Goal: Transaction & Acquisition: Download file/media

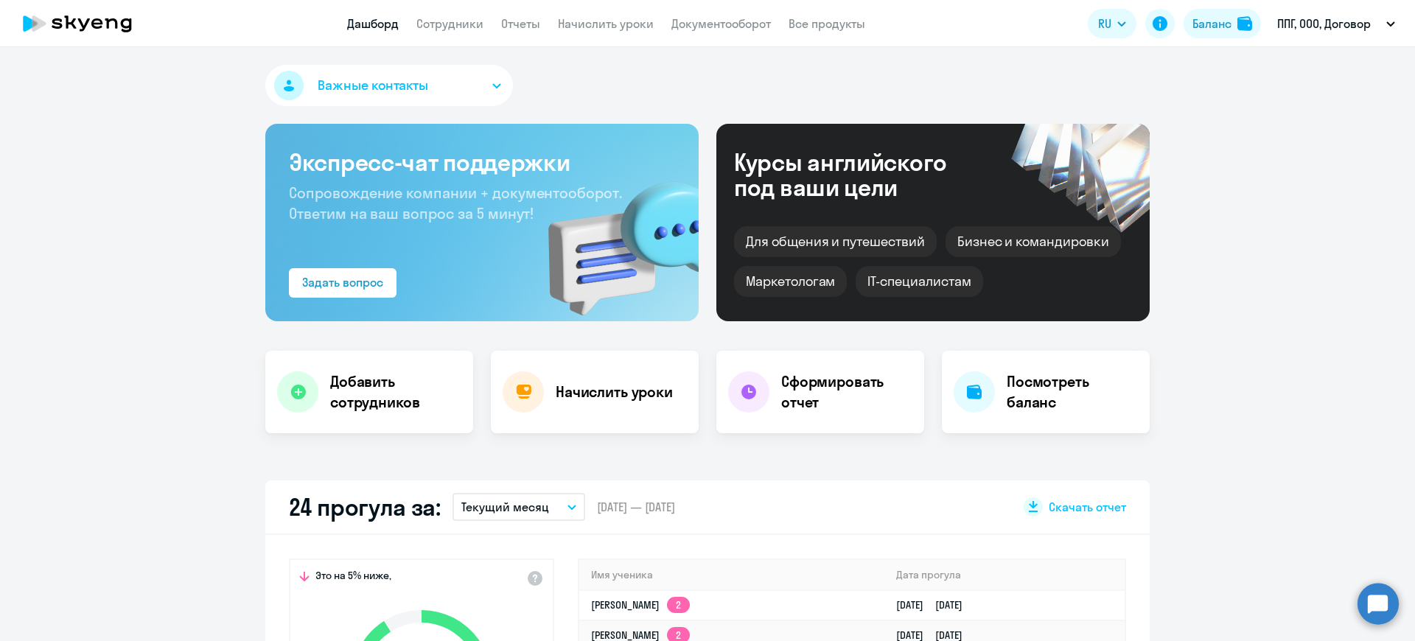
drag, startPoint x: 474, startPoint y: 24, endPoint x: 475, endPoint y: 39, distance: 15.6
click at [474, 22] on link "Сотрудники" at bounding box center [450, 23] width 67 height 15
select select "30"
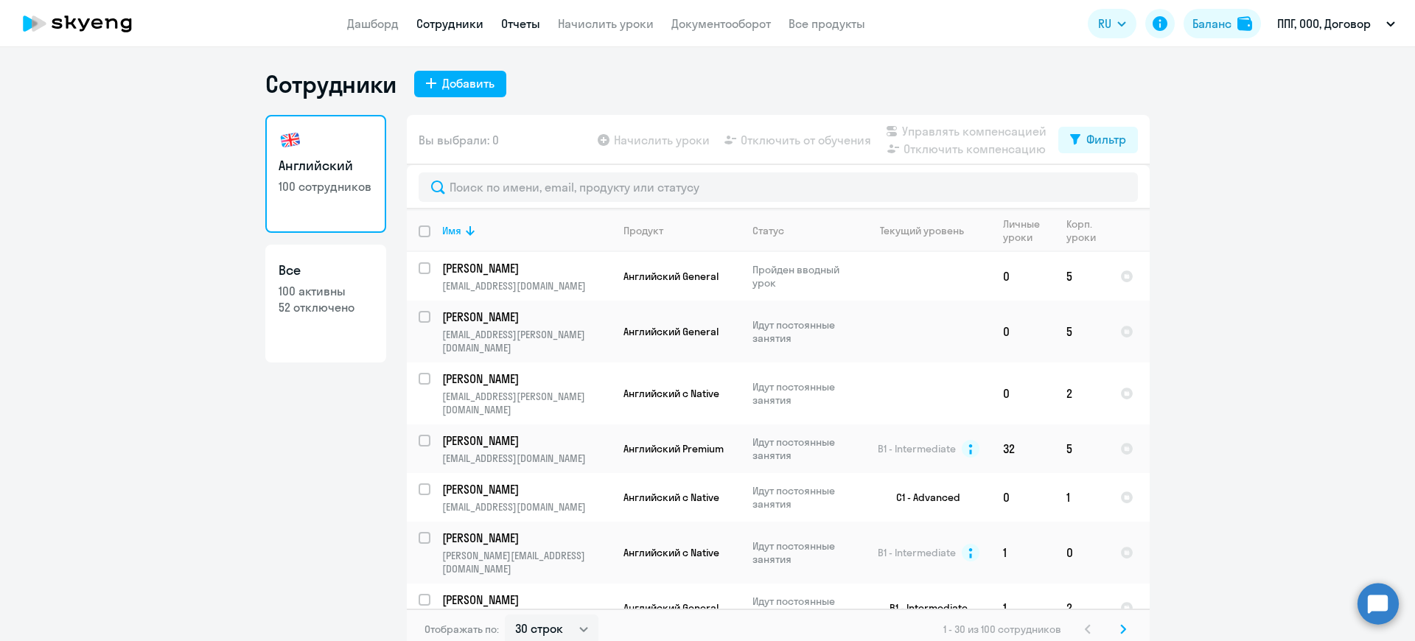
click at [518, 25] on link "Отчеты" at bounding box center [520, 23] width 39 height 15
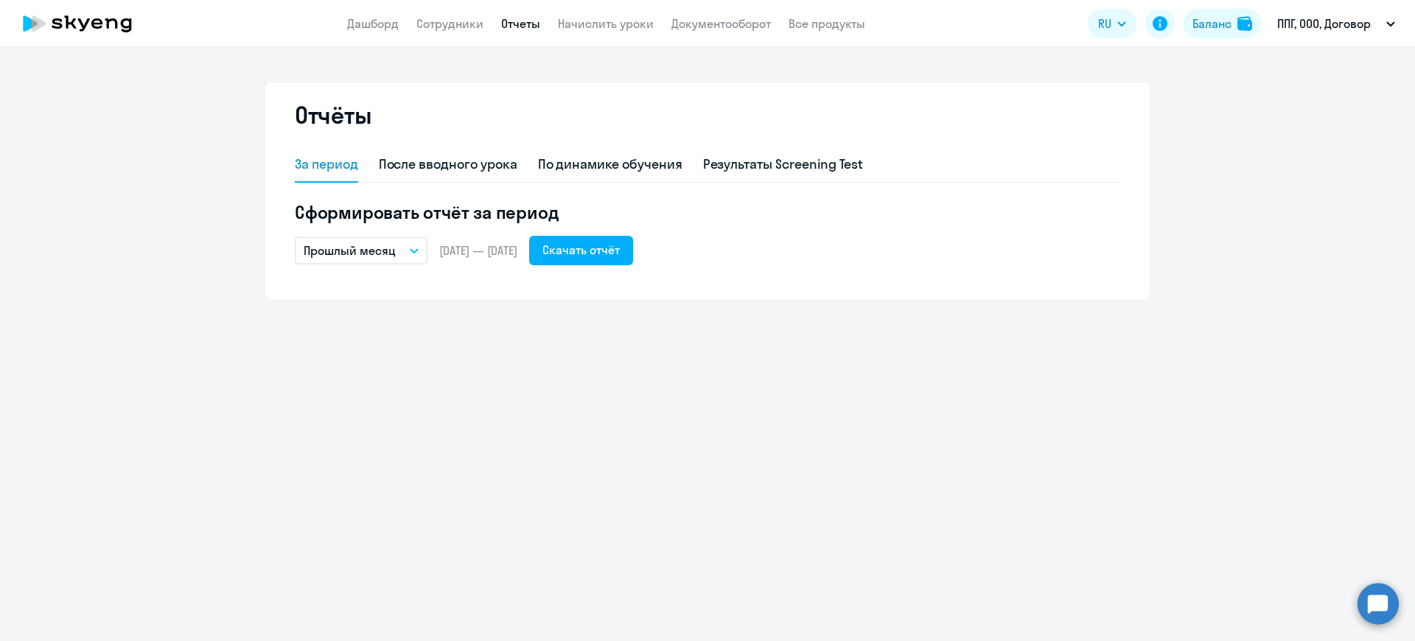
click at [418, 243] on button "Прошлый месяц" at bounding box center [361, 251] width 133 height 28
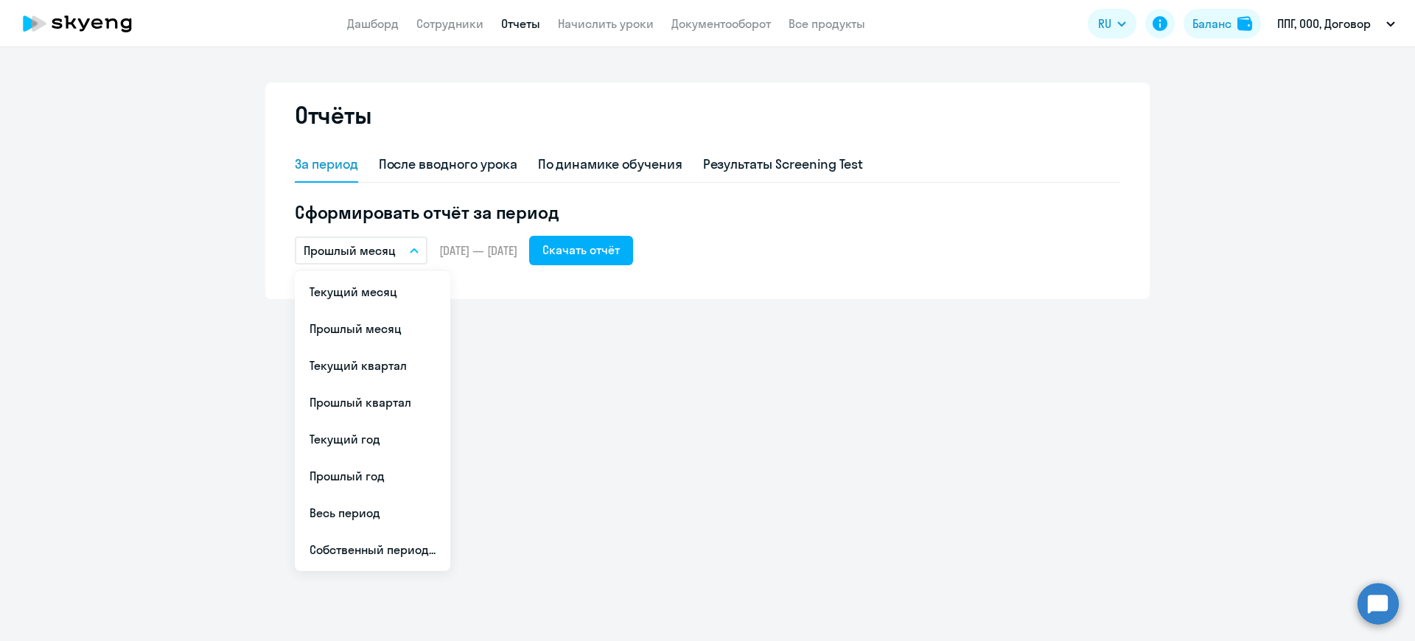
click at [389, 368] on li "Текущий квартал" at bounding box center [373, 365] width 156 height 37
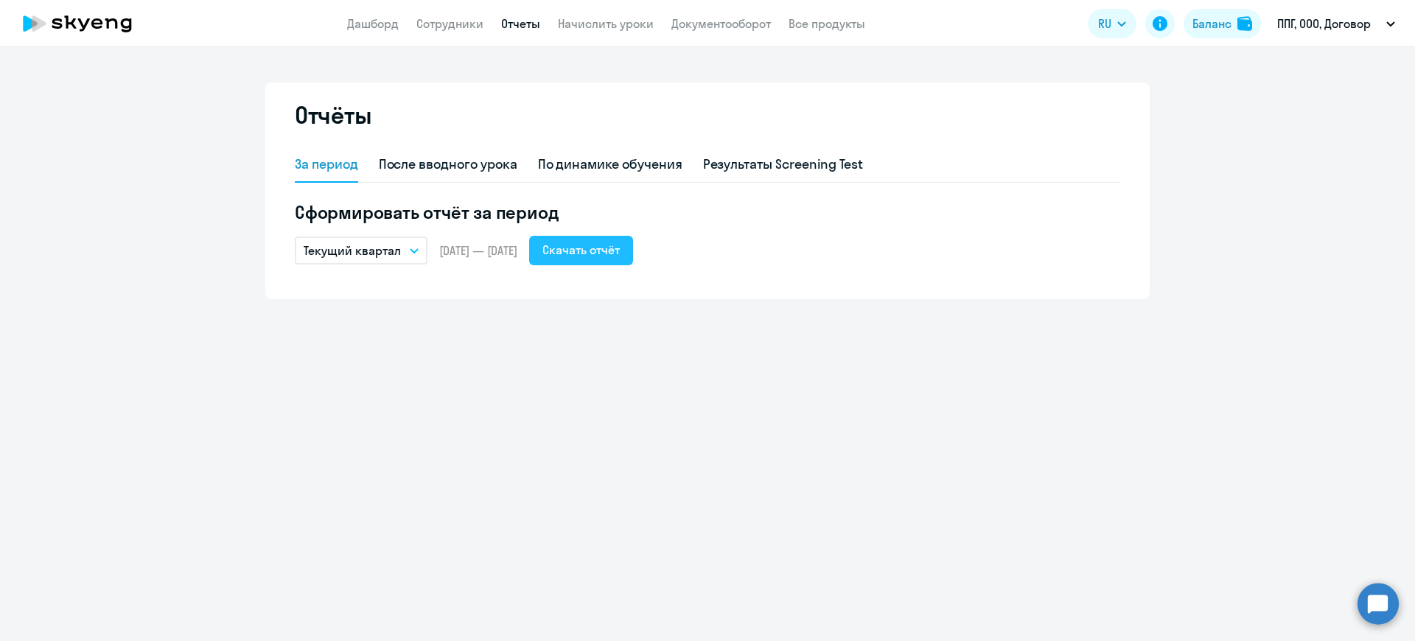
click at [625, 240] on button "Скачать отчёт" at bounding box center [581, 250] width 104 height 29
